Goal: Register for event/course

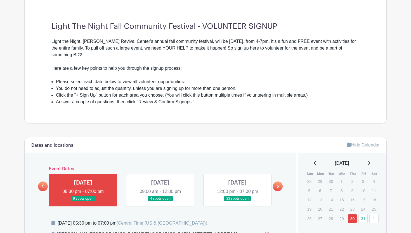
scroll to position [152, 0]
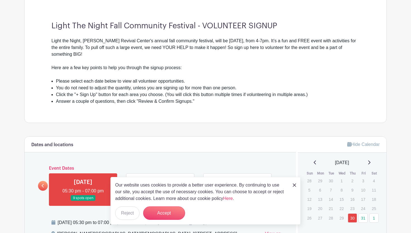
click at [187, 117] on div "Light The Night Fall Community Festival - VOLUNTEER SIGNUP Light the Night, [PE…" at bounding box center [205, 62] width 335 height 119
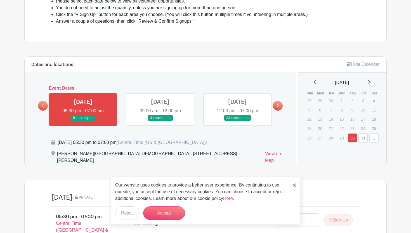
scroll to position [233, 0]
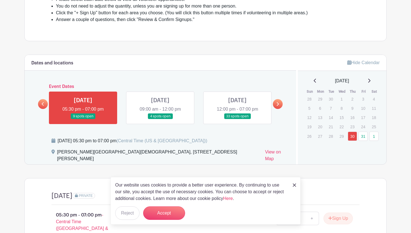
click at [83, 119] on link at bounding box center [83, 119] width 0 height 0
click at [277, 101] on link at bounding box center [278, 104] width 10 height 10
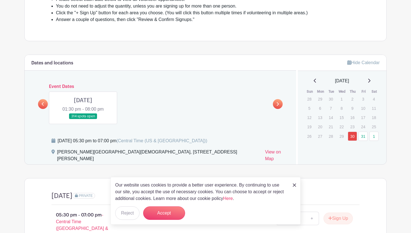
click at [83, 119] on link at bounding box center [83, 119] width 0 height 0
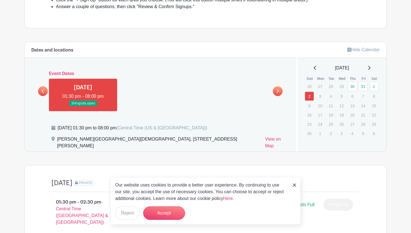
scroll to position [248, 0]
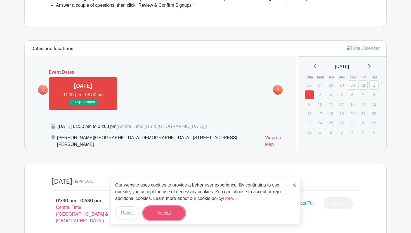
click at [166, 213] on button "Accept" at bounding box center [164, 212] width 42 height 13
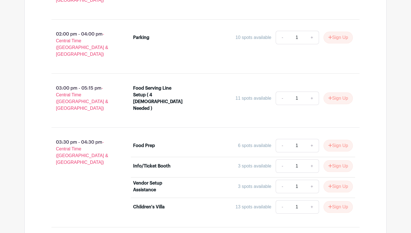
scroll to position [533, 0]
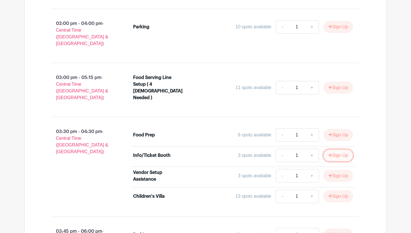
click at [336, 149] on button "Sign Up" at bounding box center [338, 155] width 29 height 12
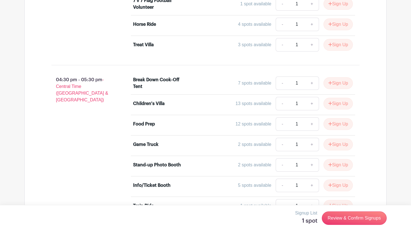
scroll to position [860, 0]
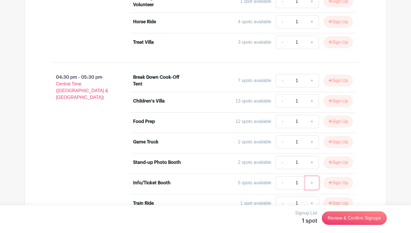
click at [313, 176] on link "+" at bounding box center [312, 182] width 14 height 13
click at [284, 176] on link "-" at bounding box center [282, 182] width 13 height 13
type input "1"
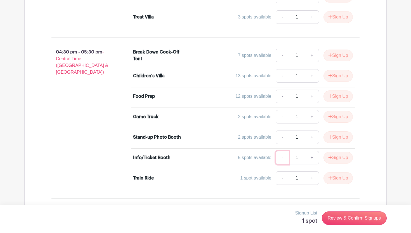
scroll to position [887, 0]
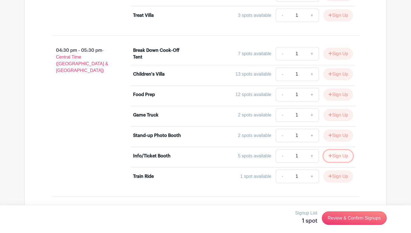
click at [337, 150] on button "Sign Up" at bounding box center [338, 156] width 29 height 12
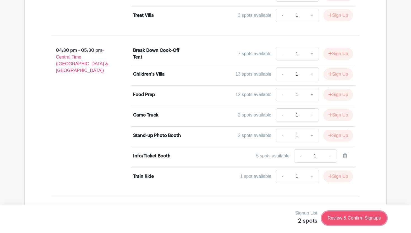
click at [354, 217] on link "Review & Confirm Signups" at bounding box center [354, 217] width 65 height 13
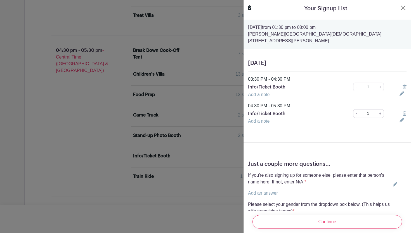
scroll to position [26, 0]
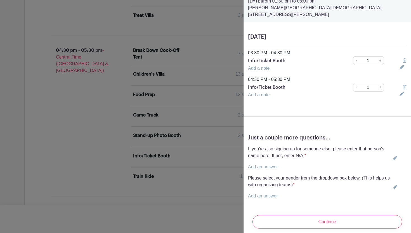
click at [261, 164] on link "Add an answer" at bounding box center [263, 166] width 30 height 5
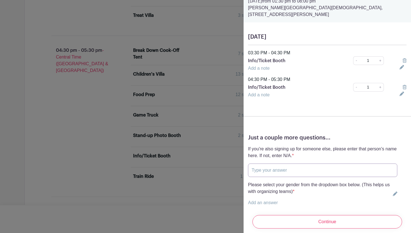
click at [262, 164] on input "text" at bounding box center [322, 169] width 149 height 13
type input "N/A"
click at [266, 200] on link "Add an answer" at bounding box center [263, 202] width 30 height 5
click at [266, 200] on select "Choose your answer [DEMOGRAPHIC_DATA] [DEMOGRAPHIC_DATA] I prefer not to answer" at bounding box center [322, 205] width 149 height 13
select select "5152"
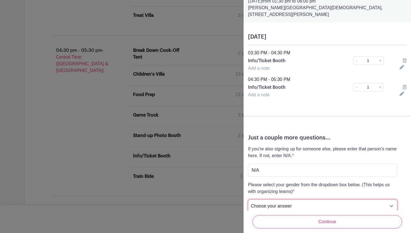
click at [248, 199] on select "Choose your answer [DEMOGRAPHIC_DATA] [DEMOGRAPHIC_DATA] I prefer not to answer" at bounding box center [322, 205] width 149 height 13
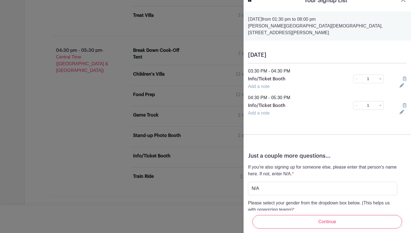
scroll to position [40, 0]
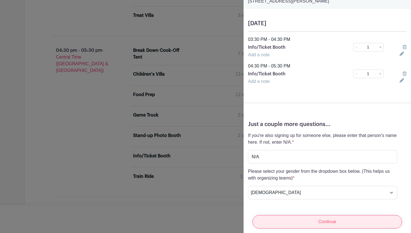
click at [290, 218] on input "Continue" at bounding box center [328, 221] width 150 height 13
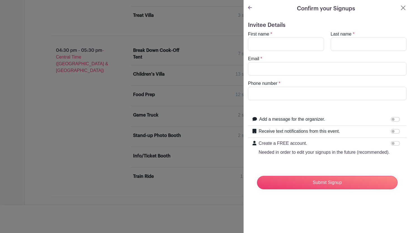
scroll to position [0, 0]
click at [278, 45] on input "First name" at bounding box center [286, 43] width 76 height 13
type input "Brangelia"
type input "[PERSON_NAME]"
type input "6016130970"
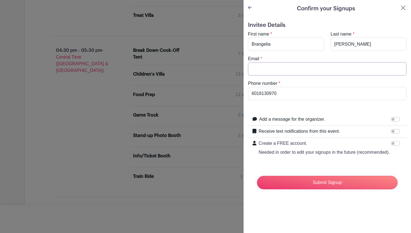
click at [289, 69] on input "Email" at bounding box center [327, 68] width 159 height 13
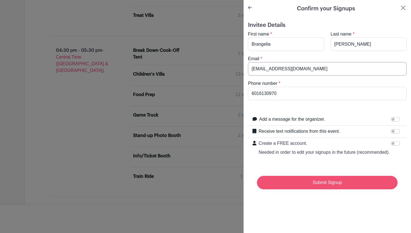
type input "[EMAIL_ADDRESS][DOMAIN_NAME]"
click at [303, 184] on input "Submit Signup" at bounding box center [327, 182] width 141 height 13
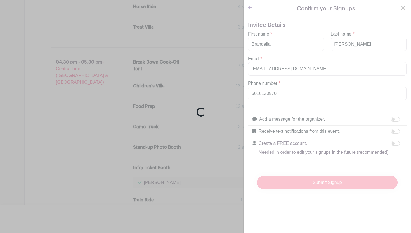
scroll to position [899, 0]
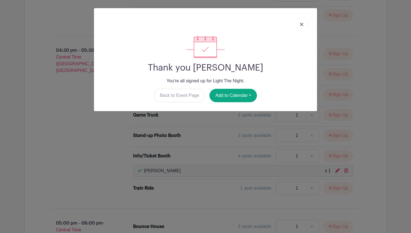
click at [302, 23] on img at bounding box center [301, 24] width 3 height 3
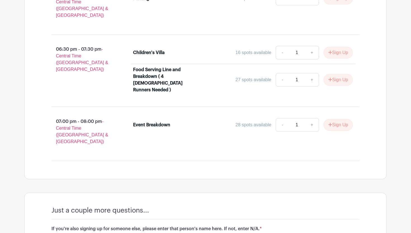
scroll to position [1638, 0]
